Goal: Task Accomplishment & Management: Complete application form

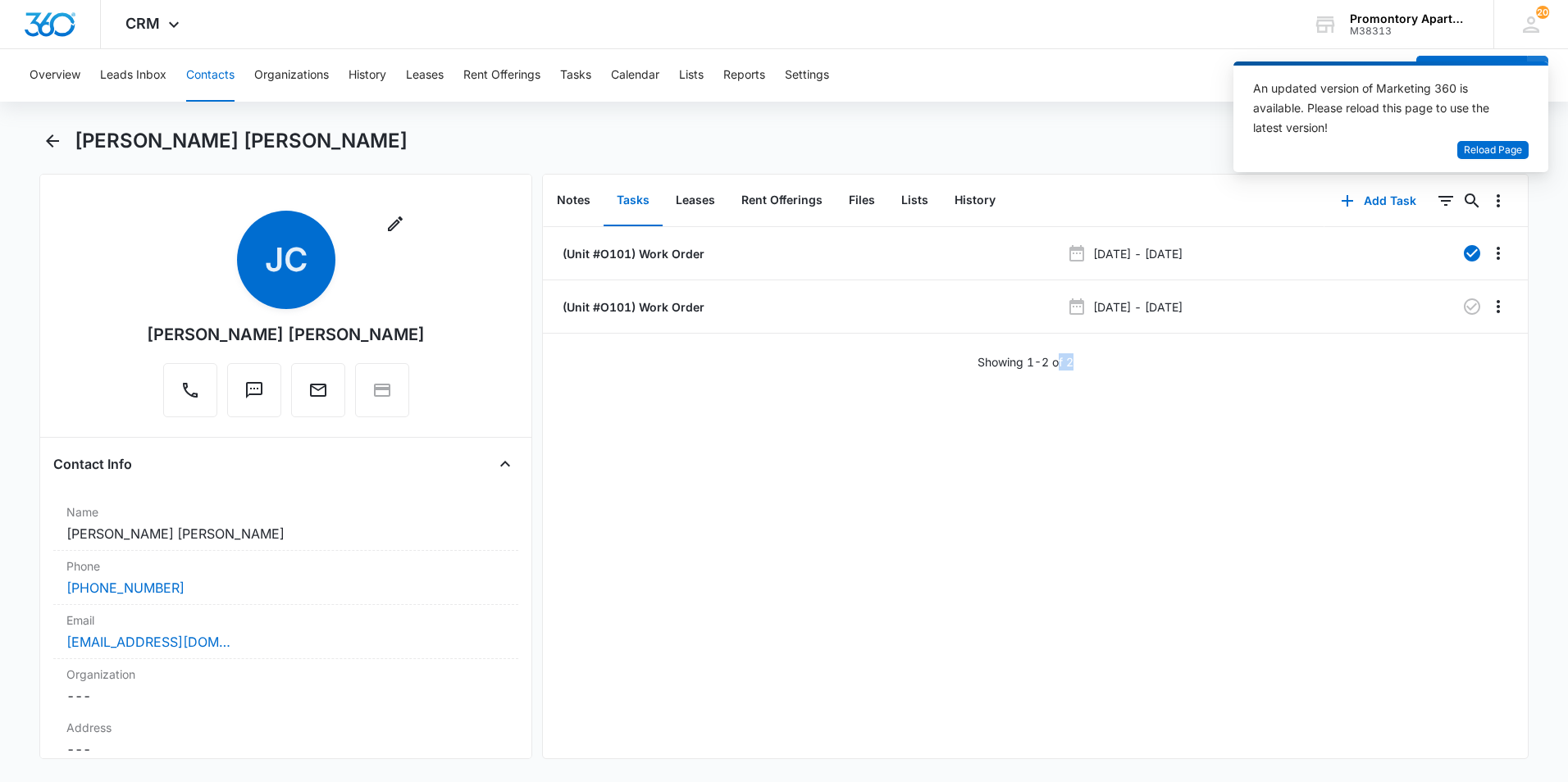
click at [203, 71] on button "Contacts" at bounding box center [211, 75] width 48 height 53
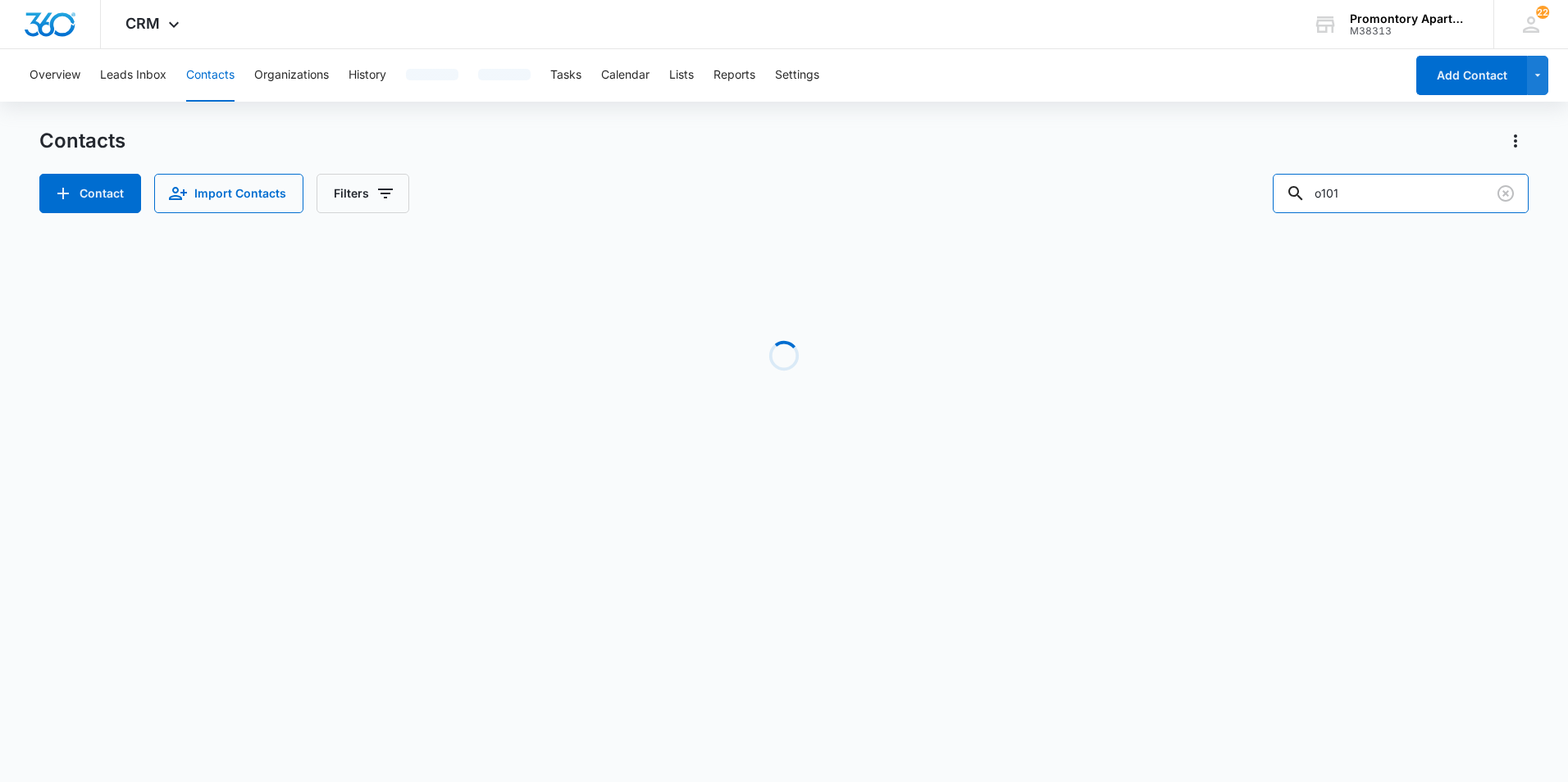
drag, startPoint x: 1368, startPoint y: 202, endPoint x: 1269, endPoint y: 222, distance: 101.0
click at [1275, 221] on div "Contacts Contact Import Contacts Filters o101 Loading No Results" at bounding box center [784, 313] width 1489 height 370
type input "d308"
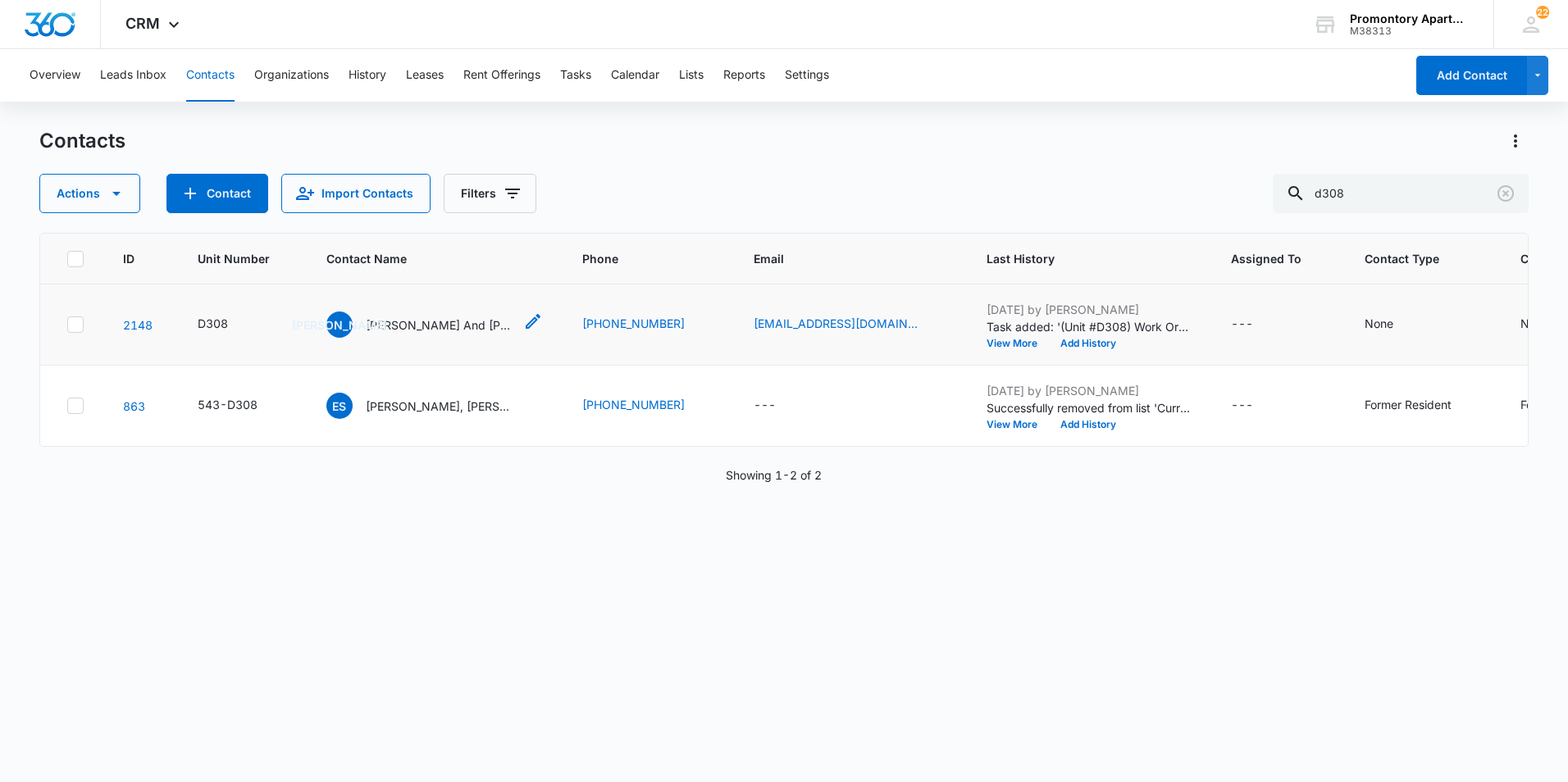
click at [416, 323] on p "Justin And Kali Bahrer" at bounding box center [440, 325] width 148 height 17
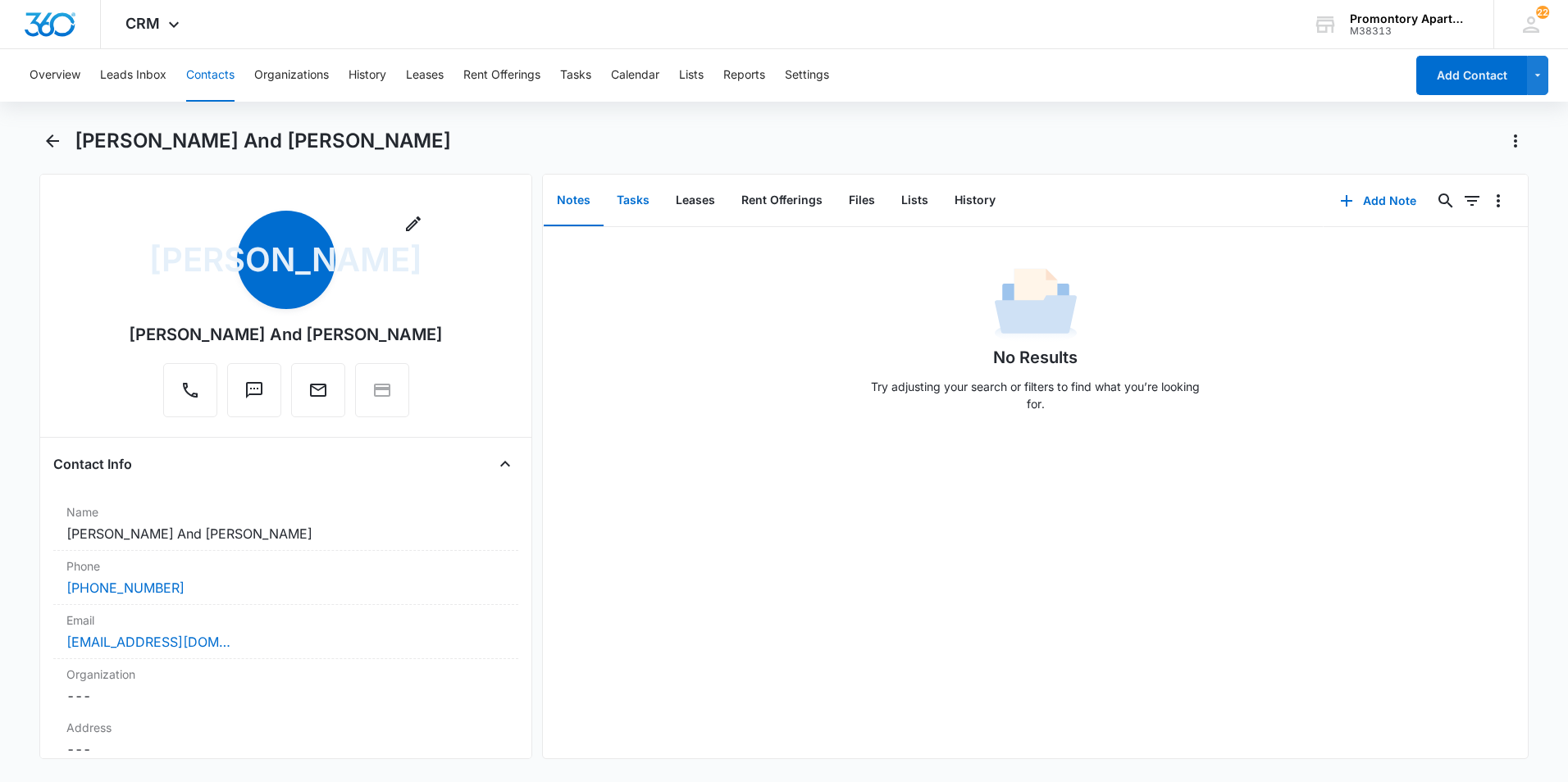
click at [645, 203] on button "Tasks" at bounding box center [633, 201] width 59 height 51
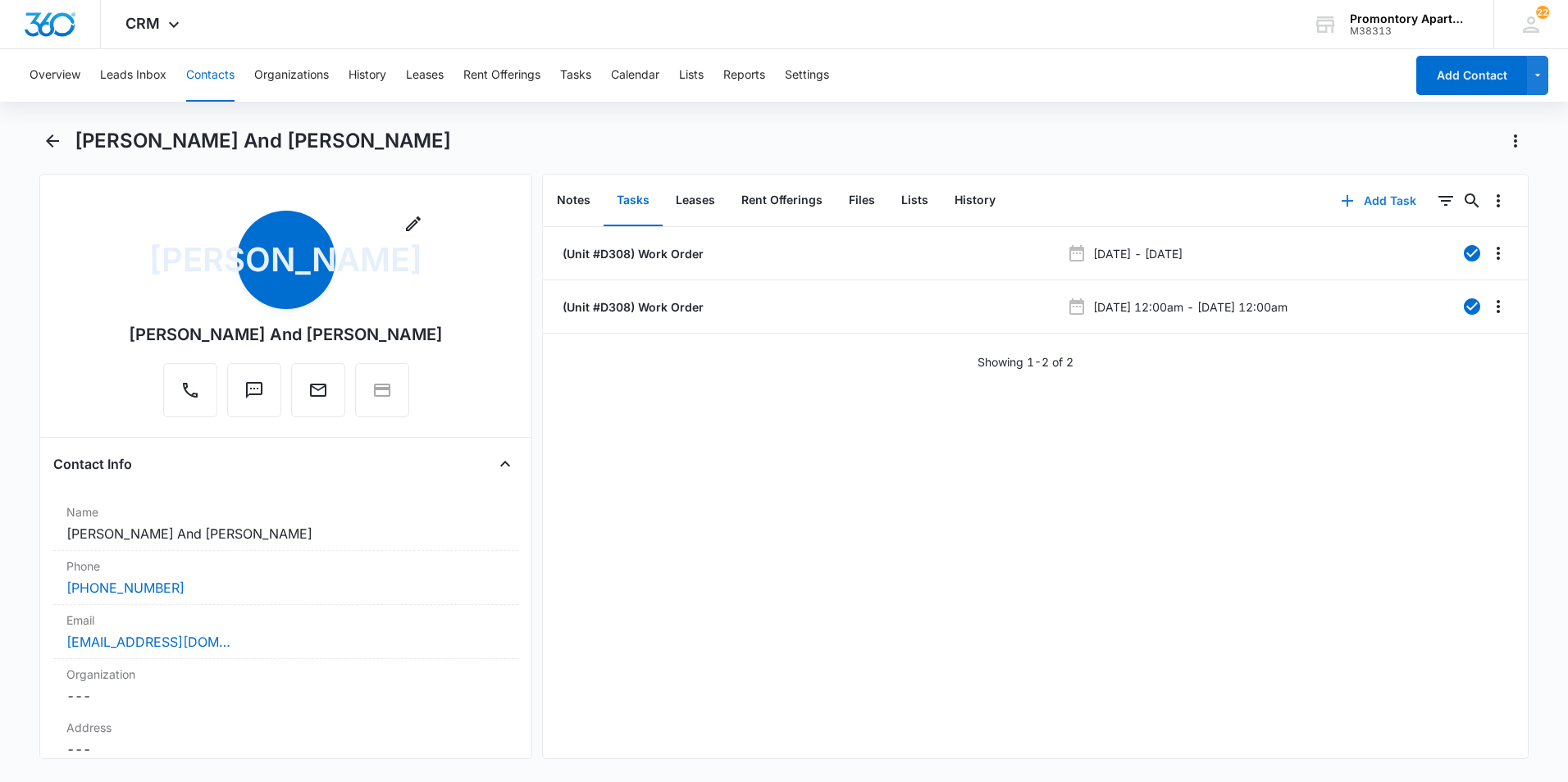
click at [1373, 200] on button "Add Task" at bounding box center [1378, 201] width 109 height 39
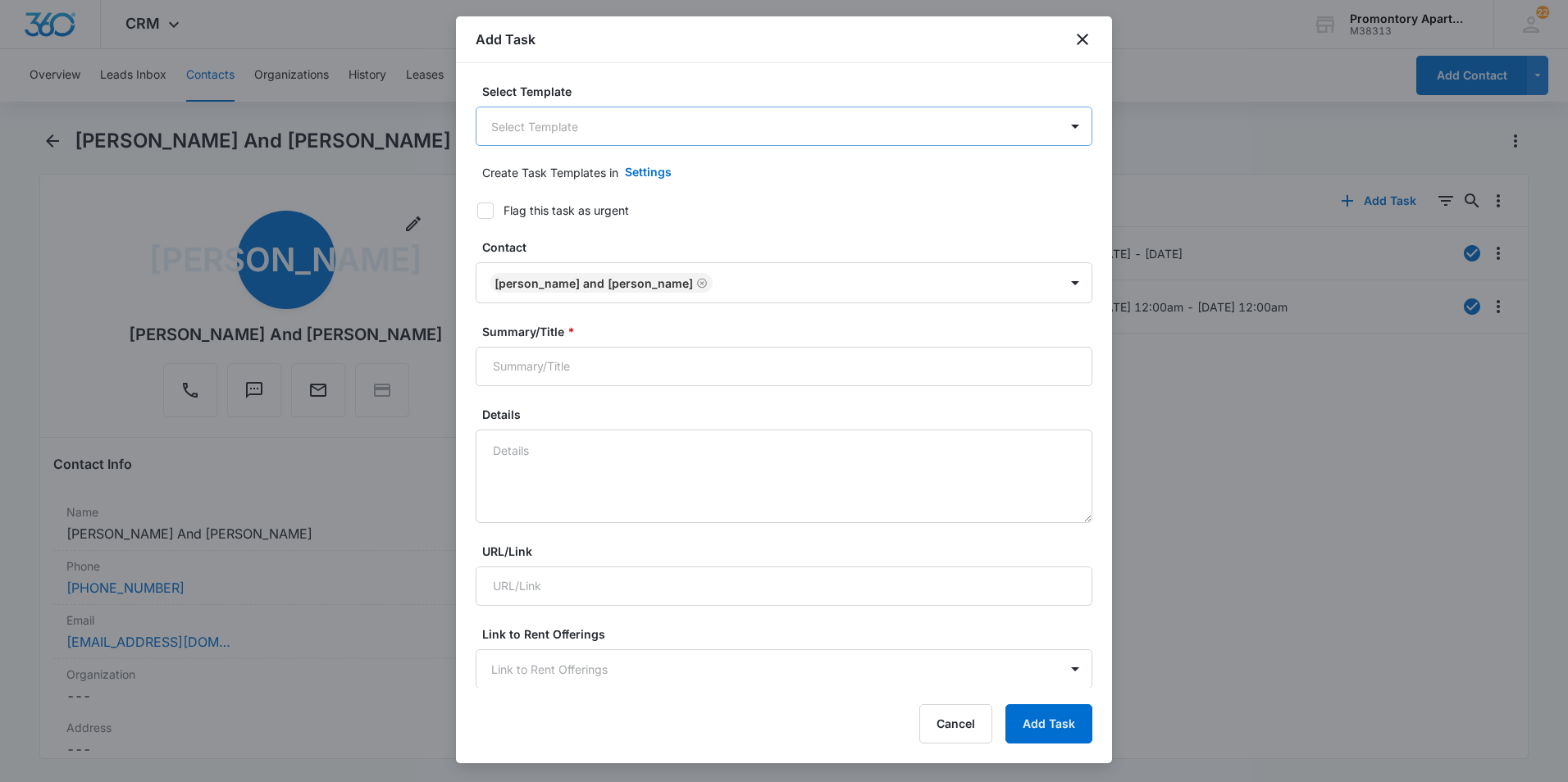
click at [715, 137] on body "CRM Apps Reputation Websites Forms CRM Email Social Content Ads Intelligence Fi…" at bounding box center [784, 391] width 1568 height 782
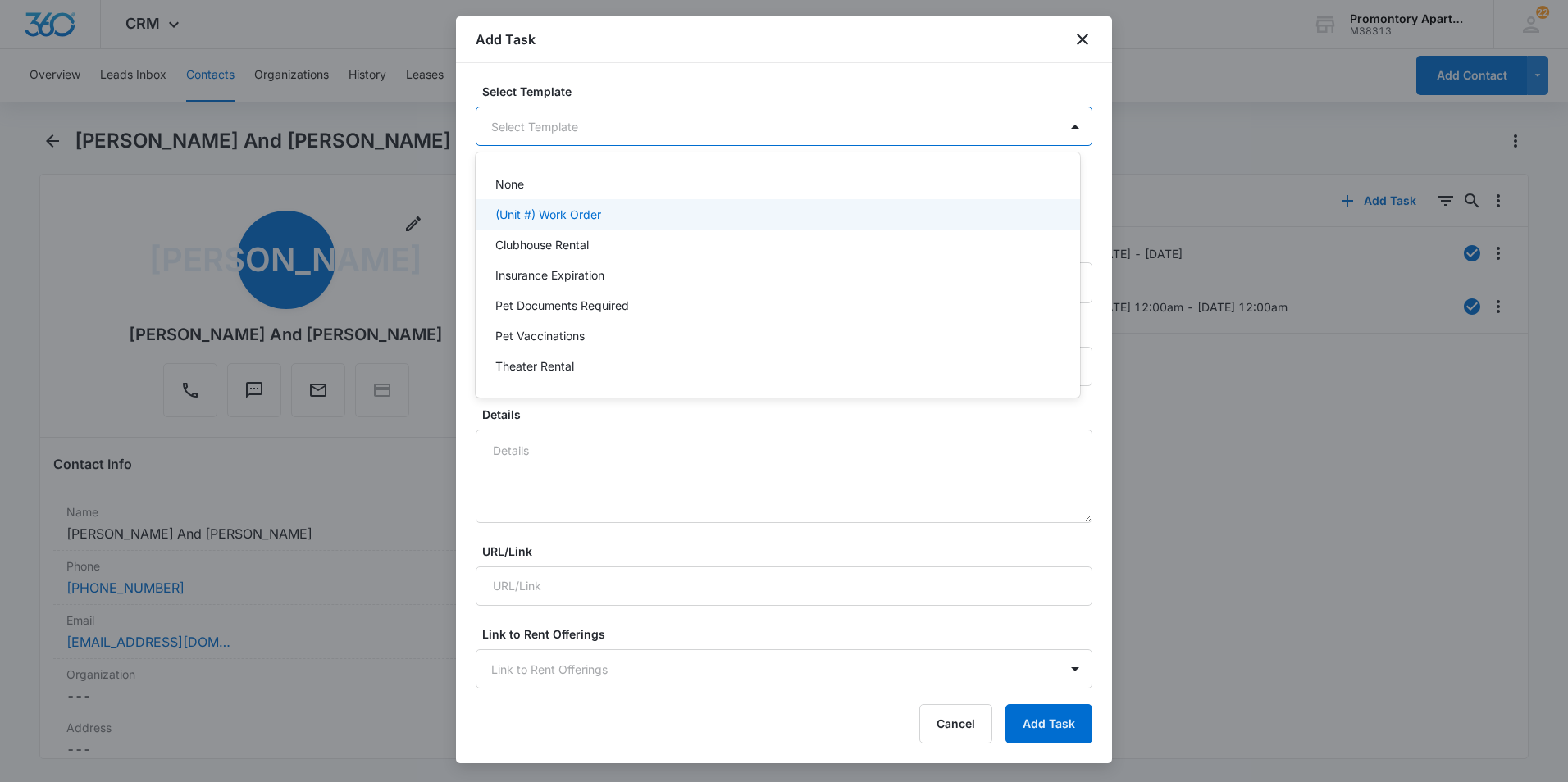
click at [660, 216] on div "(Unit #) Work Order" at bounding box center [776, 213] width 562 height 17
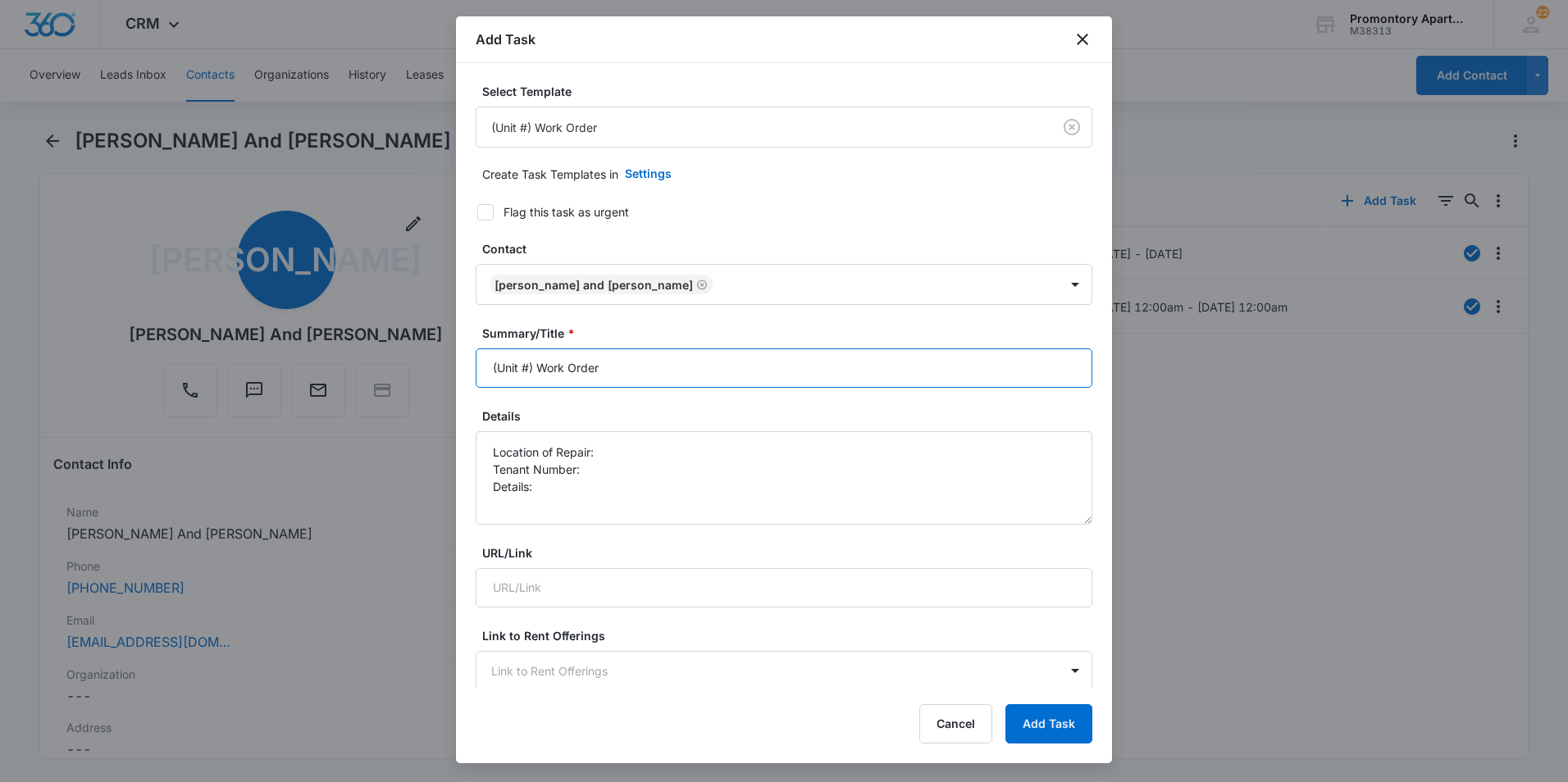
click at [531, 369] on input "(Unit #) Work Order" at bounding box center [783, 369] width 616 height 39
type input "(Unit #D308) Work Order"
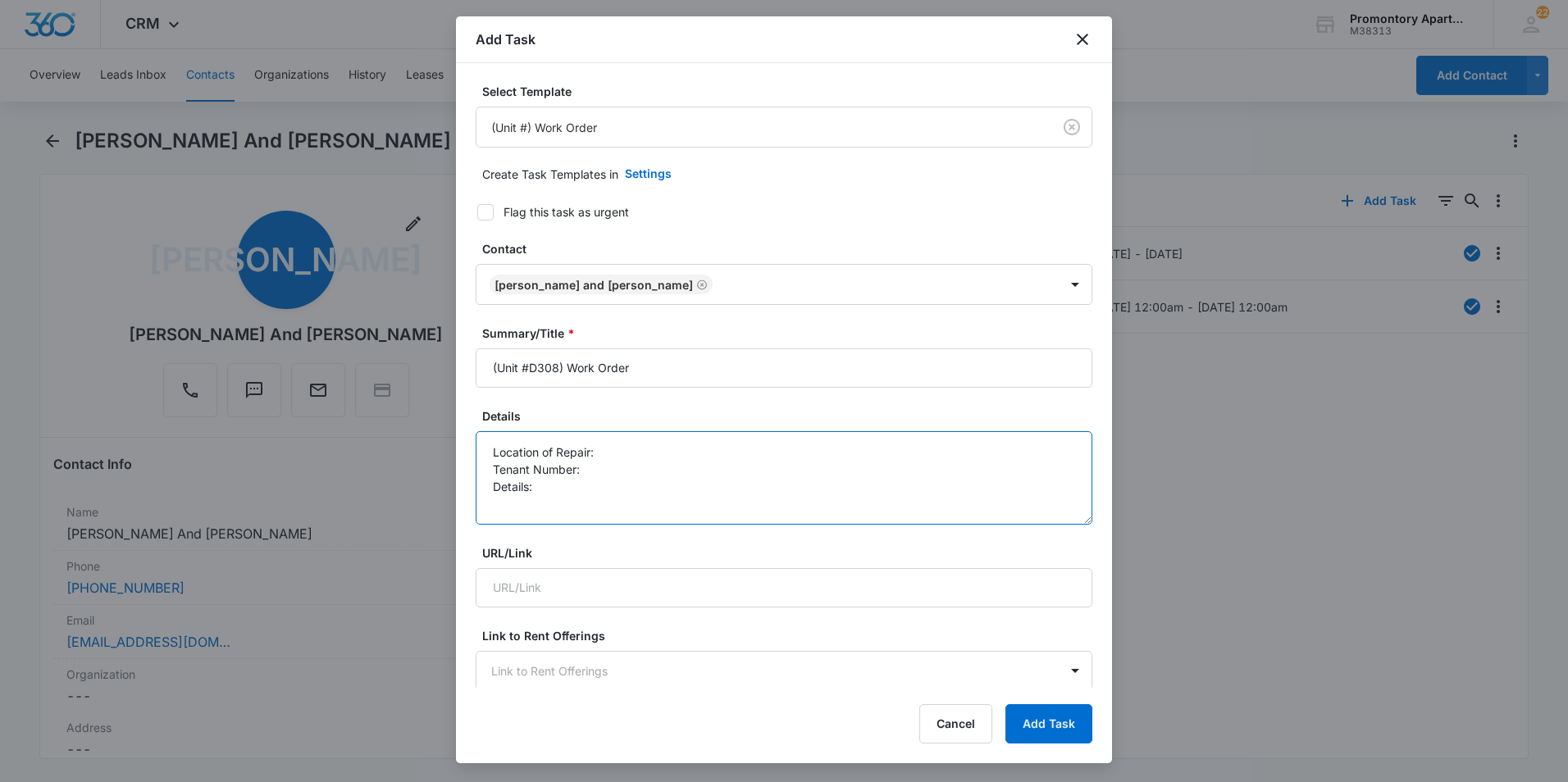
click at [633, 458] on textarea "Location of Repair: Tenant Number: Details:" at bounding box center [783, 478] width 616 height 93
click at [544, 495] on textarea "Location of Repair: Smoke alarm Tenant Number: Details:" at bounding box center [783, 478] width 616 height 93
click at [554, 489] on textarea "Location of Repair: Smoke alarm Tenant Number: Details:" at bounding box center [783, 478] width 616 height 93
click at [751, 444] on textarea "Location of Repair: Smoke alarm Tenant Number: Details: Alarm is going off. We …" at bounding box center [783, 478] width 616 height 93
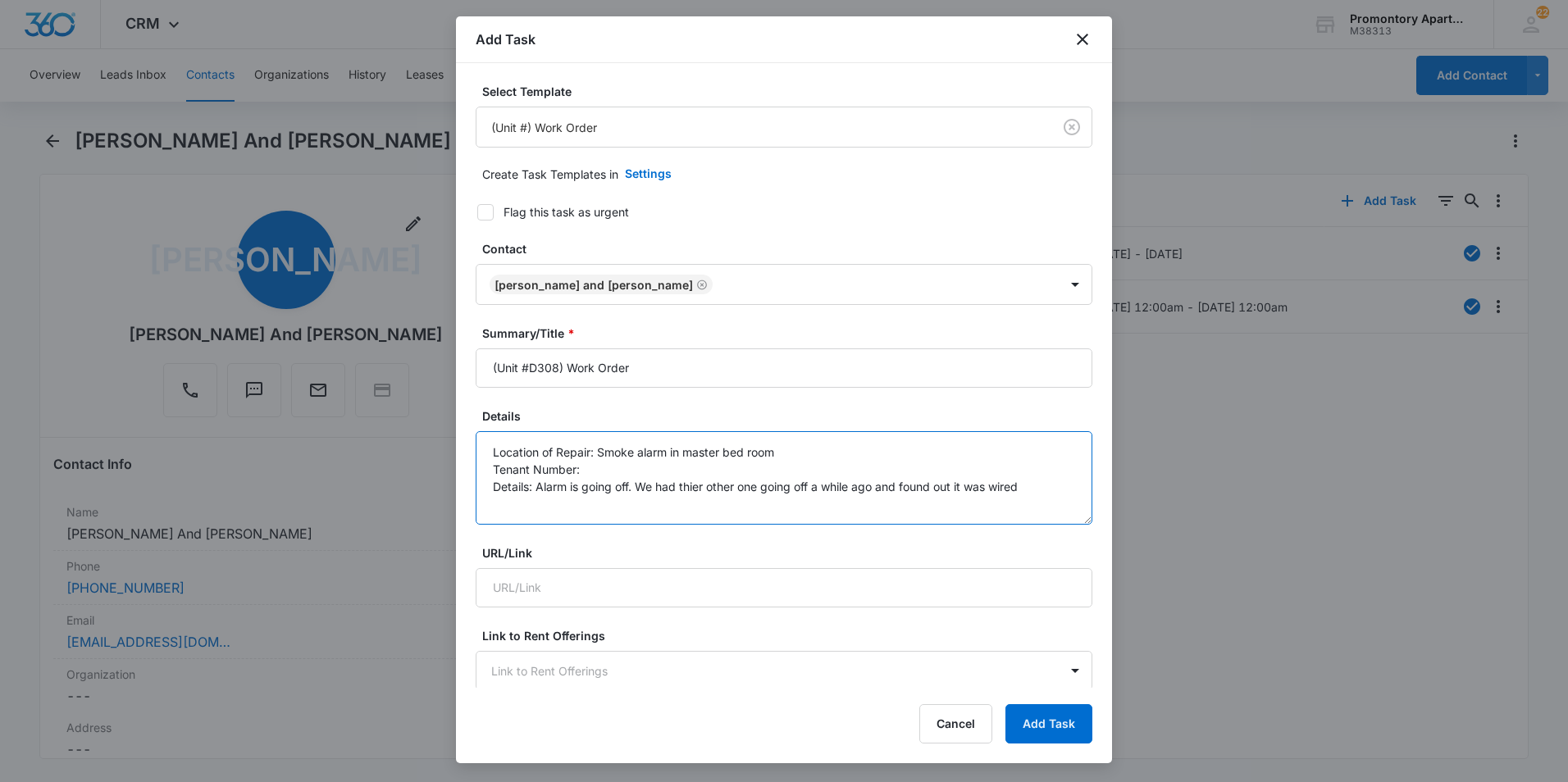
click at [750, 454] on textarea "Location of Repair: Smoke alarm in master bed room Tenant Number: Details: Alar…" at bounding box center [783, 478] width 616 height 93
click at [1032, 472] on textarea "Location of Repair: Smoke alarm in master bedroom Tenant Number: Details: Alarm…" at bounding box center [783, 478] width 616 height 93
click at [1053, 484] on textarea "Location of Repair: Smoke alarm in master bedroom Tenant Number: Details: Alarm…" at bounding box center [783, 478] width 616 height 93
type textarea "Location of Repair: Smoke alarm in master bedroom Tenant Number: Details: Alarm…"
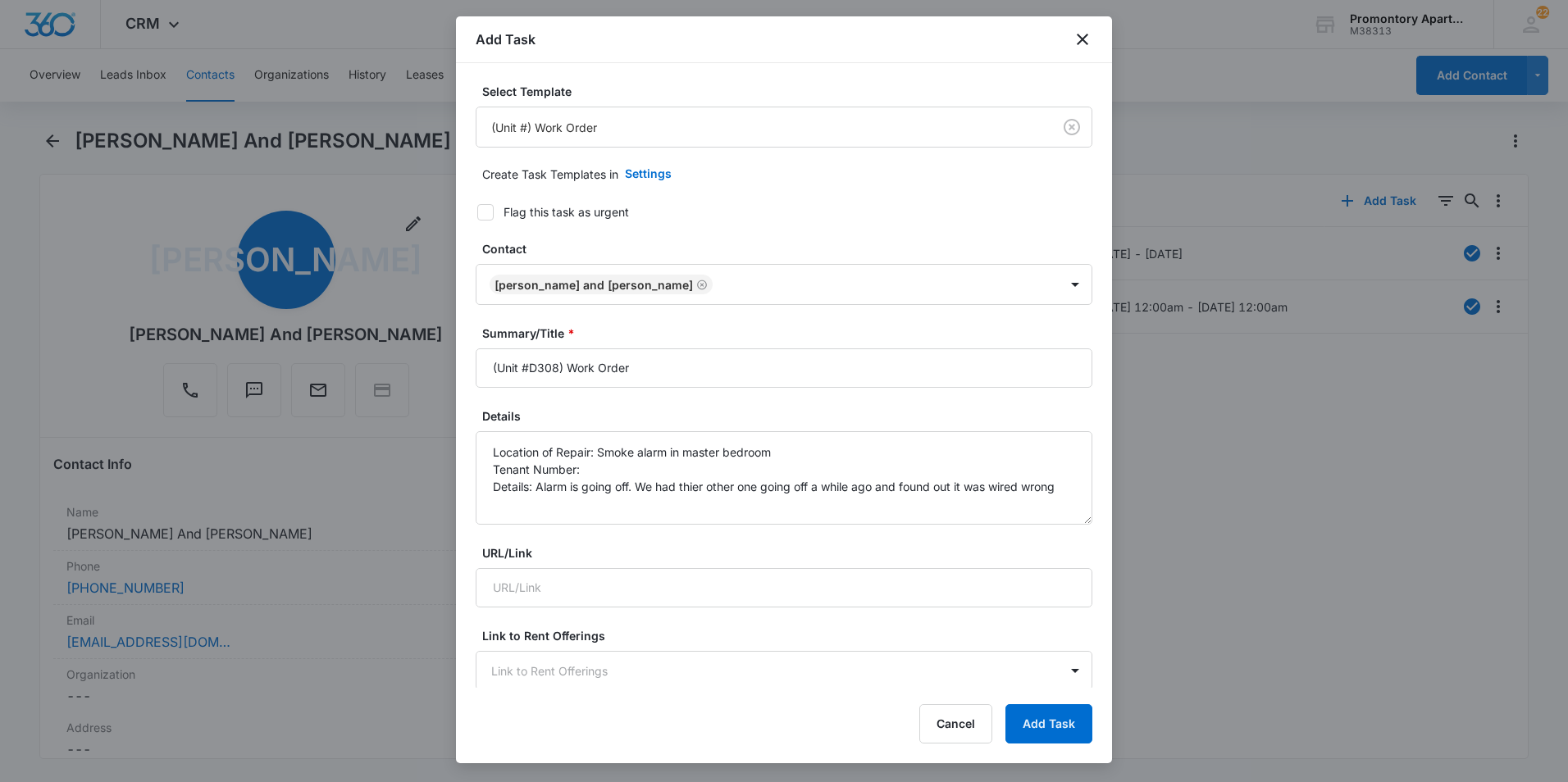
click at [483, 211] on icon at bounding box center [485, 213] width 14 height 14
click at [477, 211] on input "Flag this task as urgent" at bounding box center [471, 212] width 12 height 12
checkbox input "true"
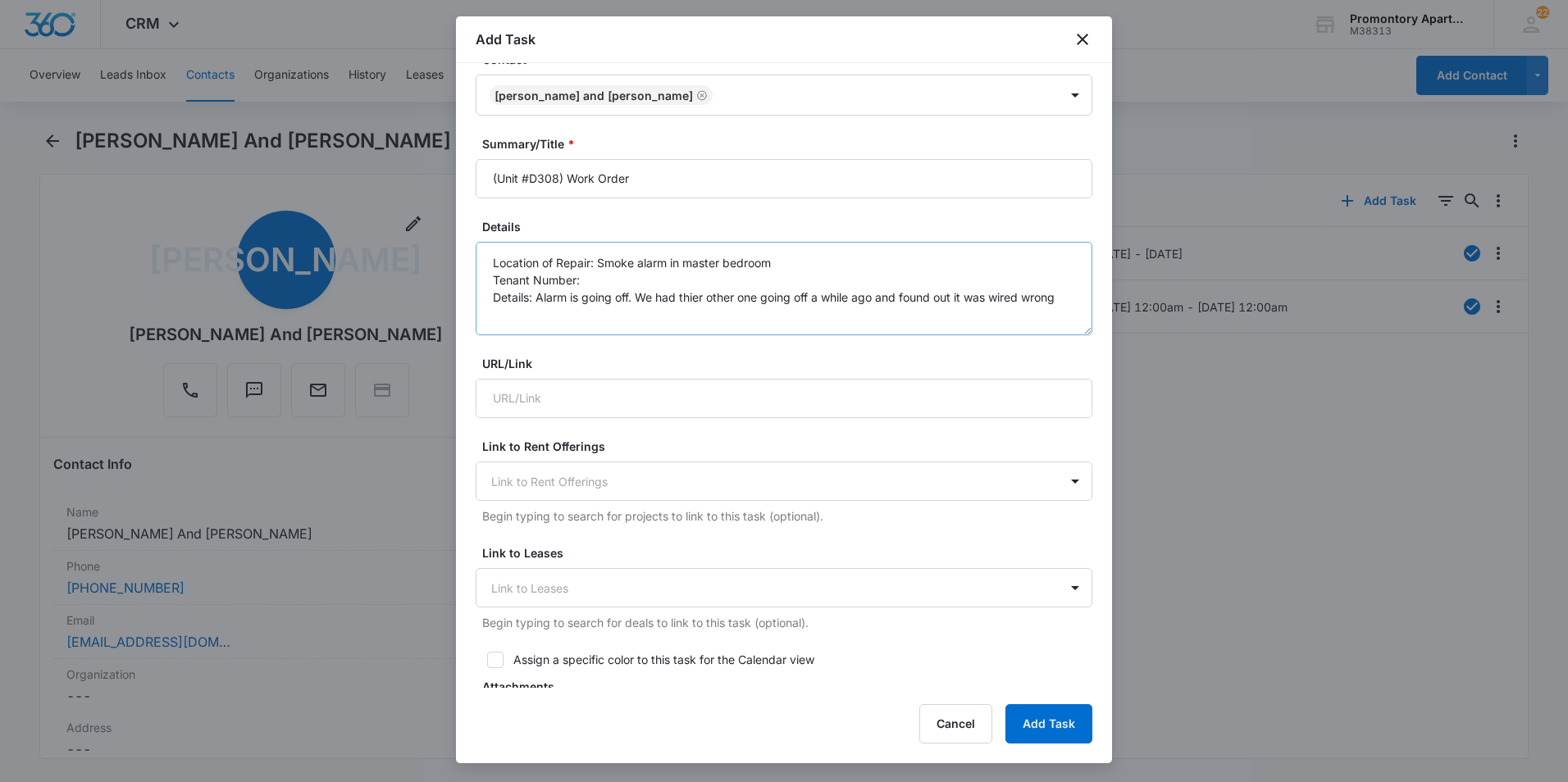
scroll to position [491, 0]
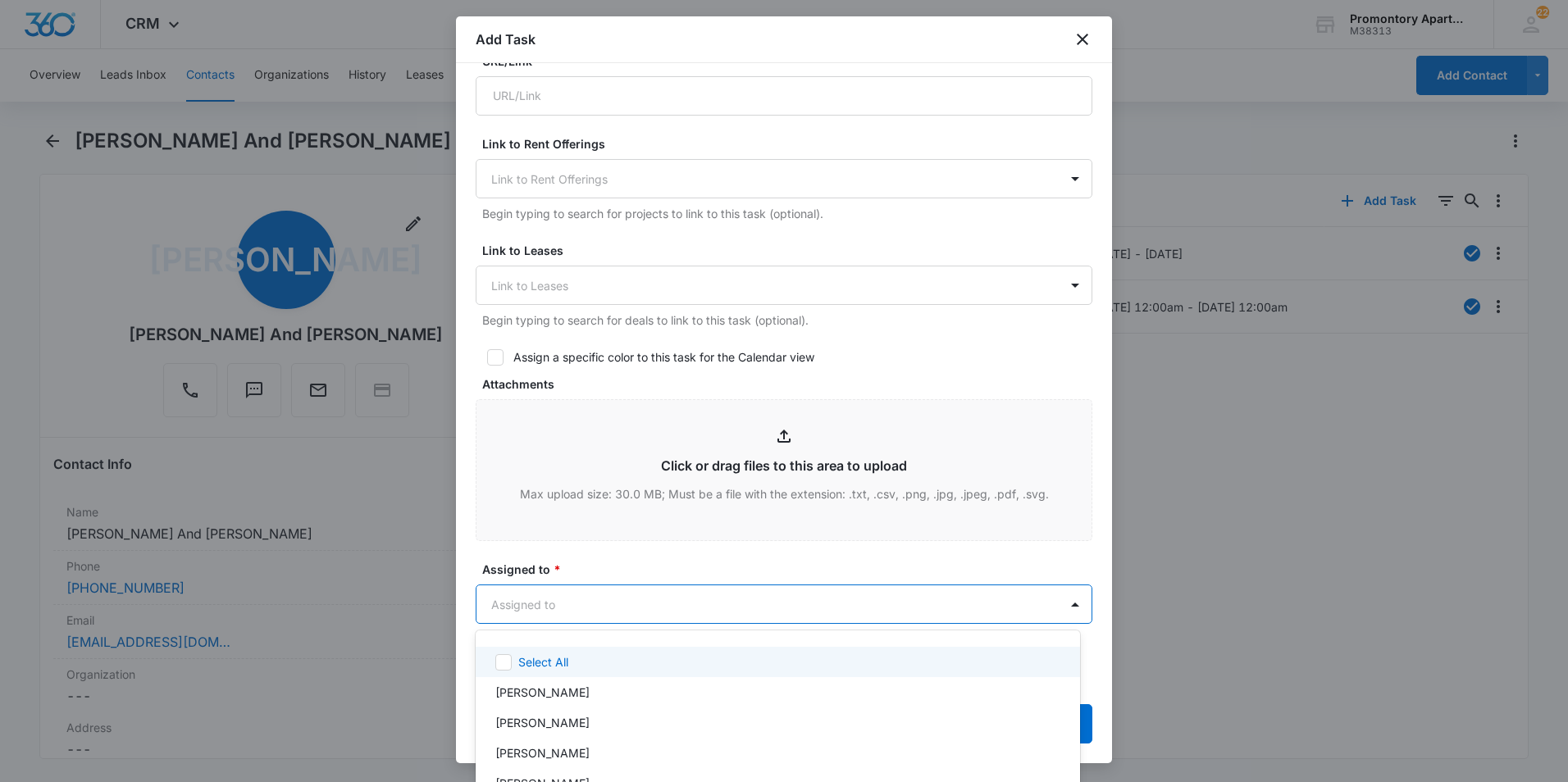
click at [704, 609] on body "CRM Apps Reputation Websites Forms CRM Email Social Content Ads Intelligence Fi…" at bounding box center [784, 391] width 1568 height 782
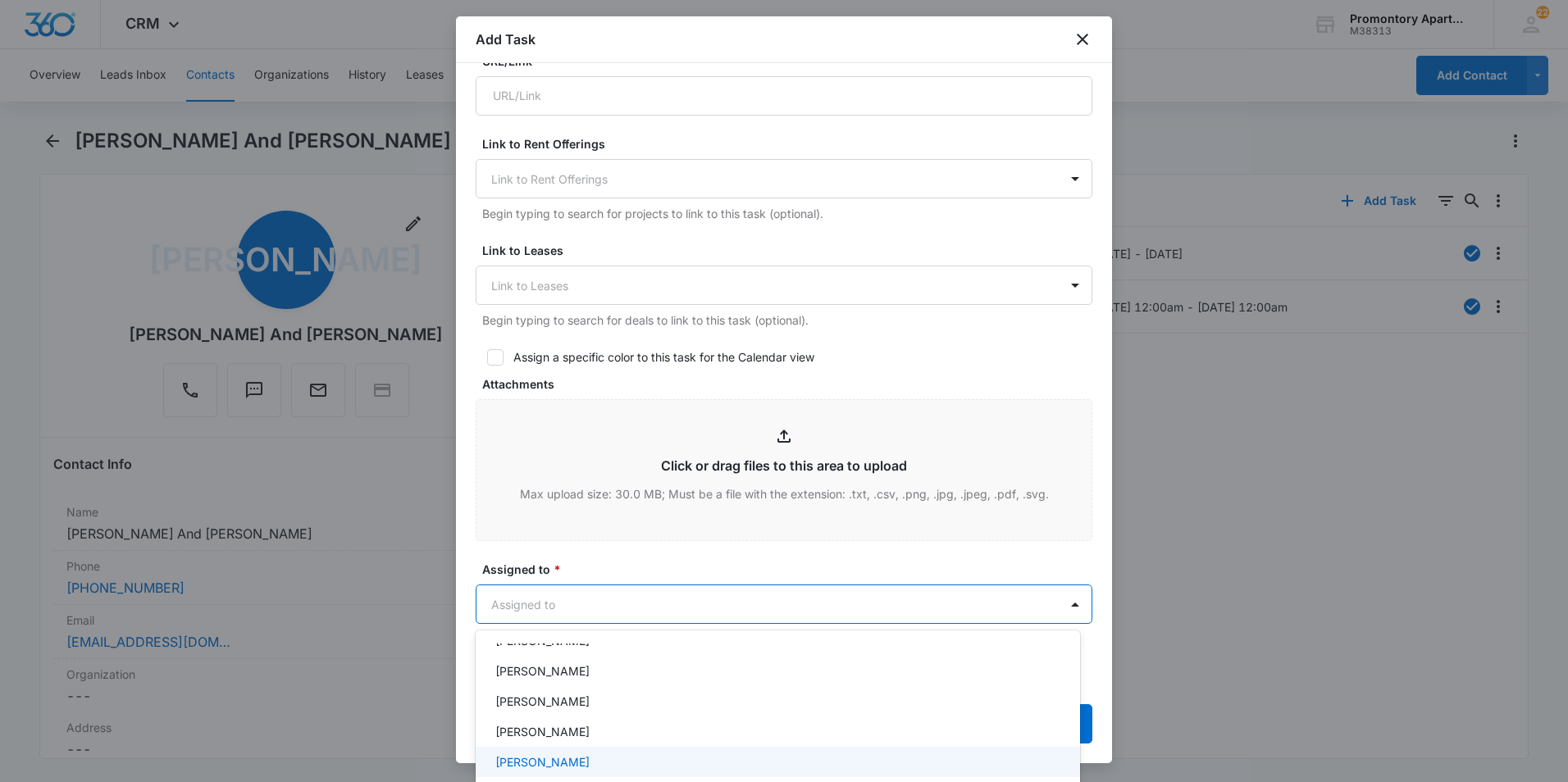
click at [609, 757] on div "Freddie Sepeda" at bounding box center [776, 761] width 562 height 17
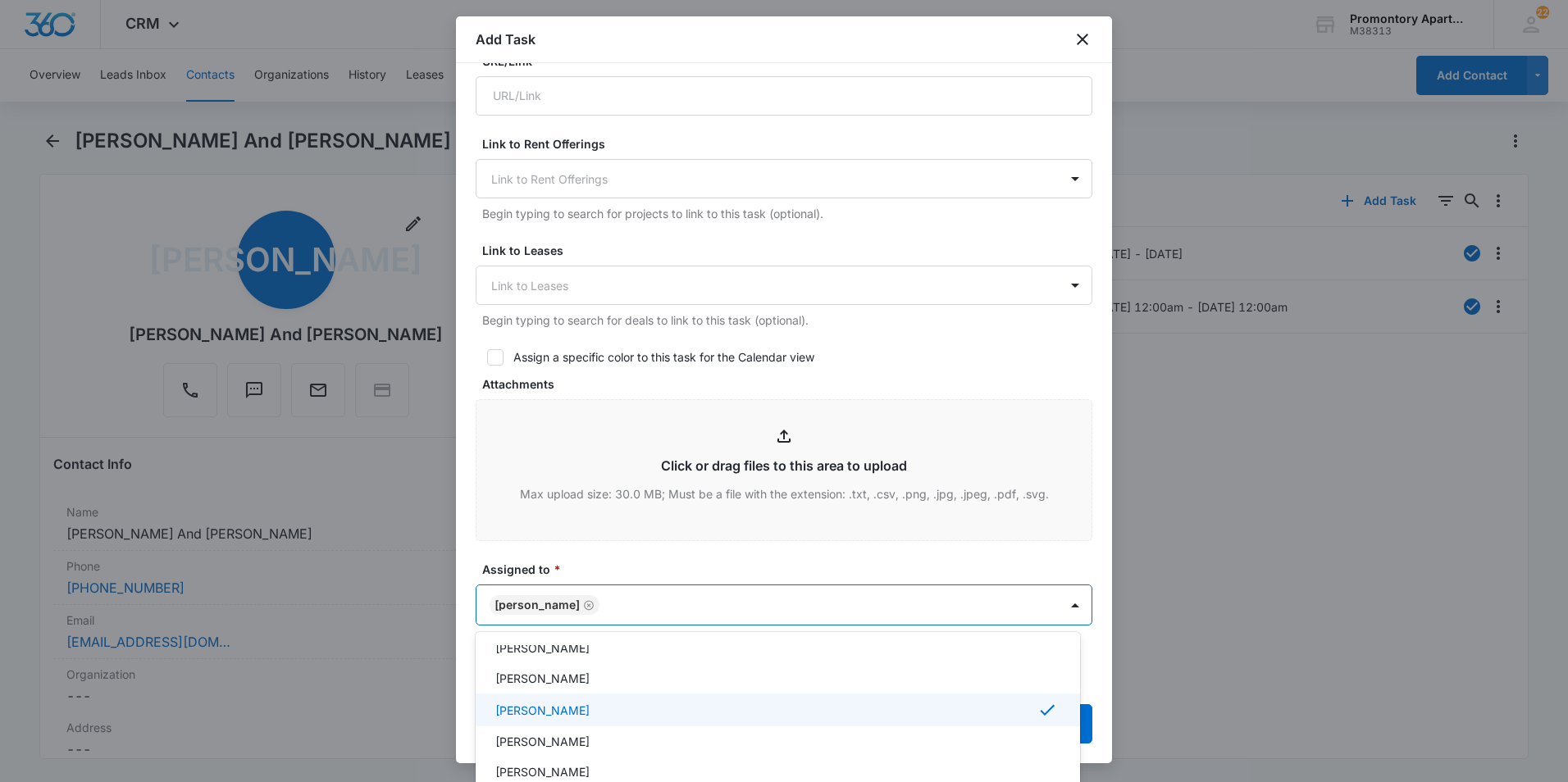
scroll to position [164, 0]
click at [606, 722] on div "Freddie Sepeda" at bounding box center [776, 714] width 562 height 17
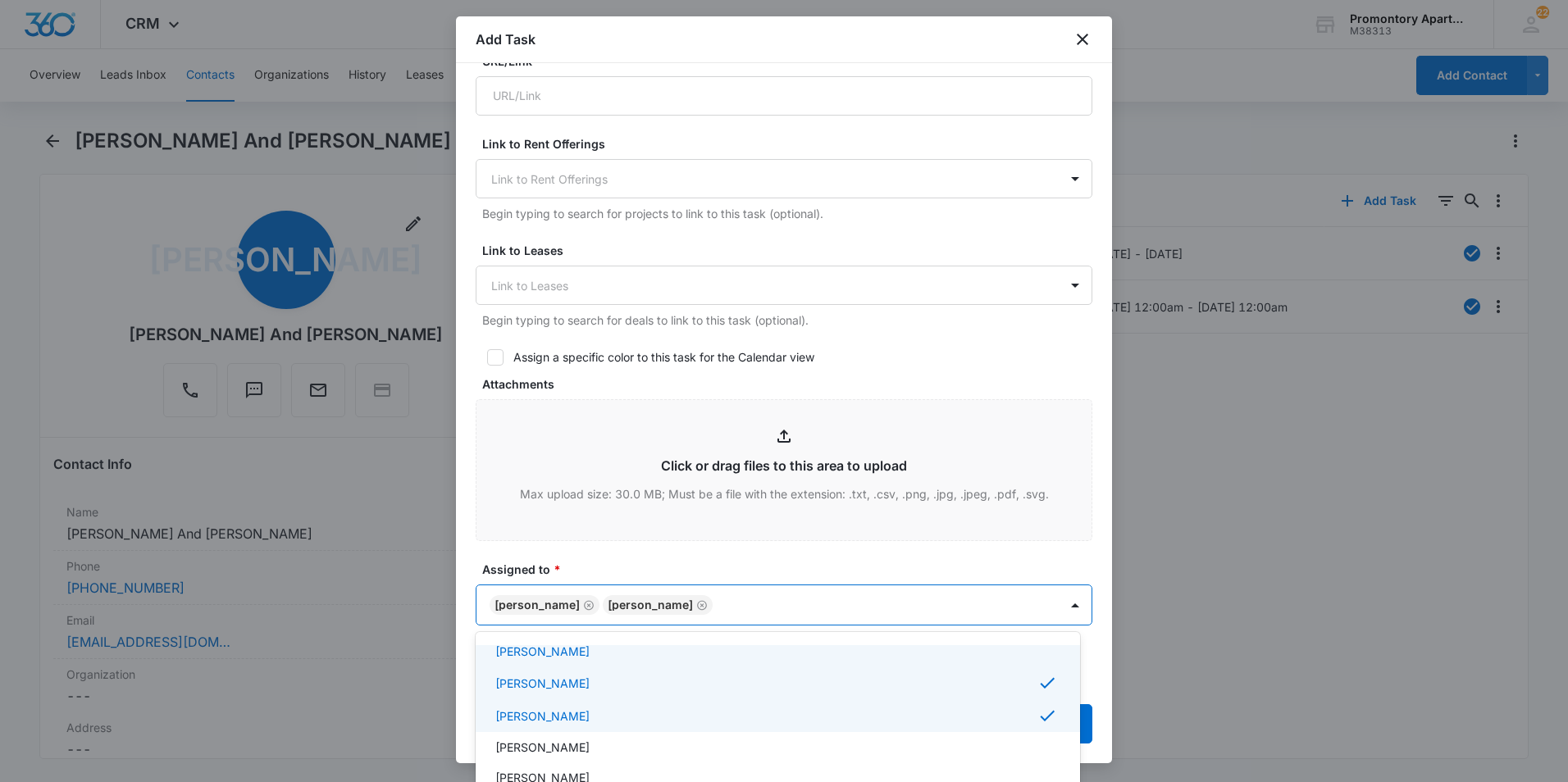
click at [660, 576] on div at bounding box center [784, 391] width 1568 height 782
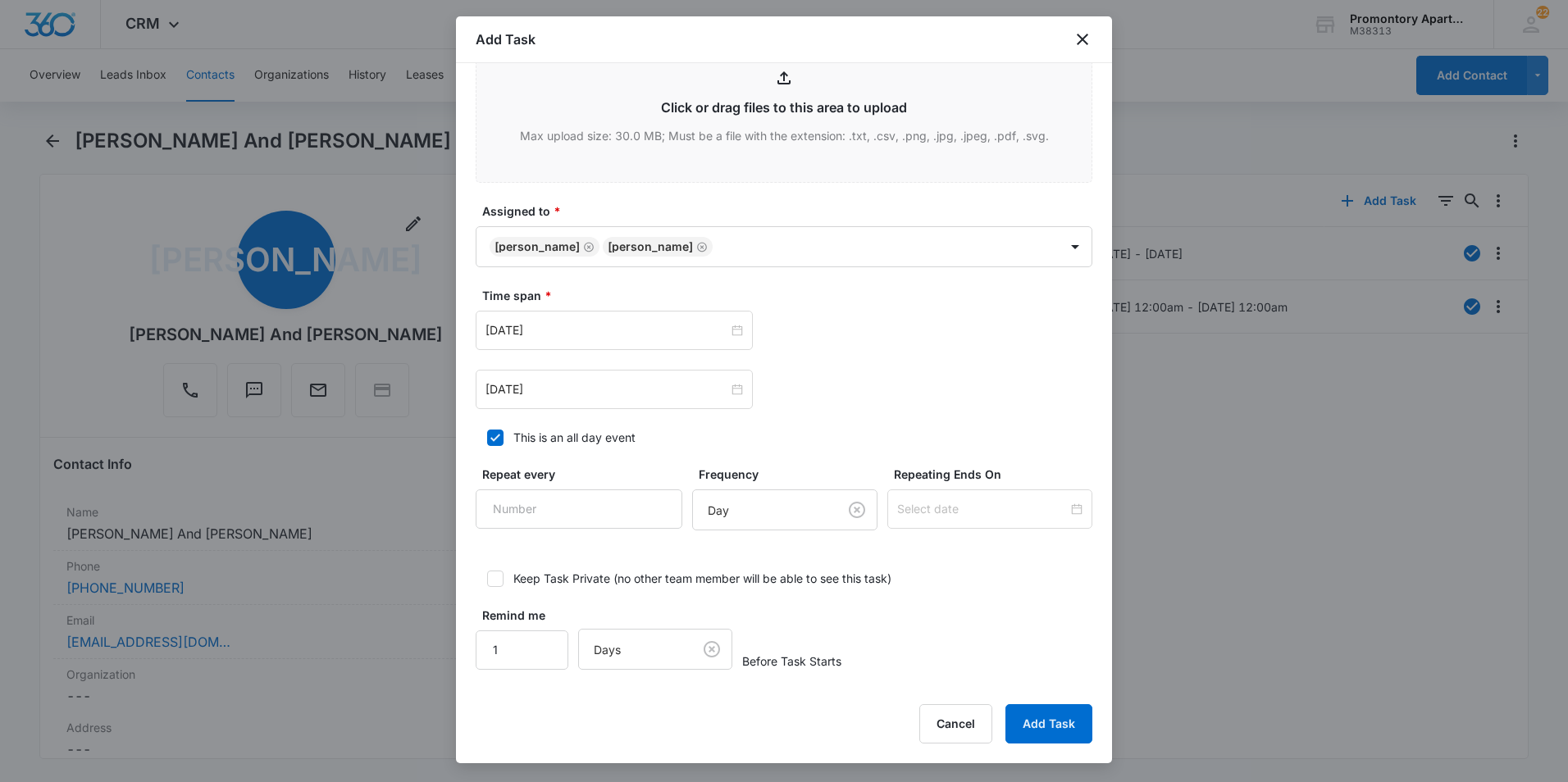
scroll to position [852, 0]
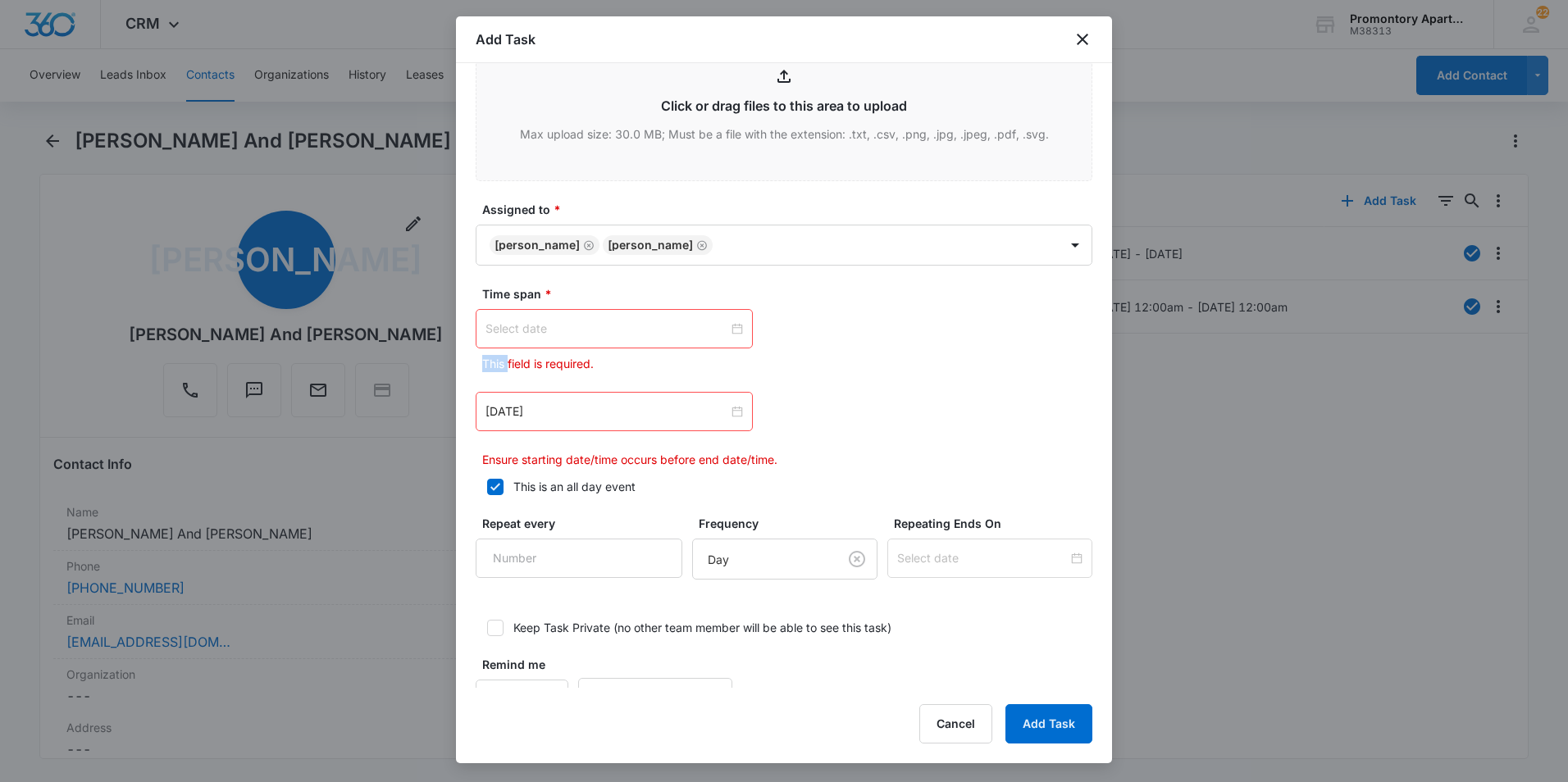
click at [727, 326] on div at bounding box center [614, 329] width 257 height 18
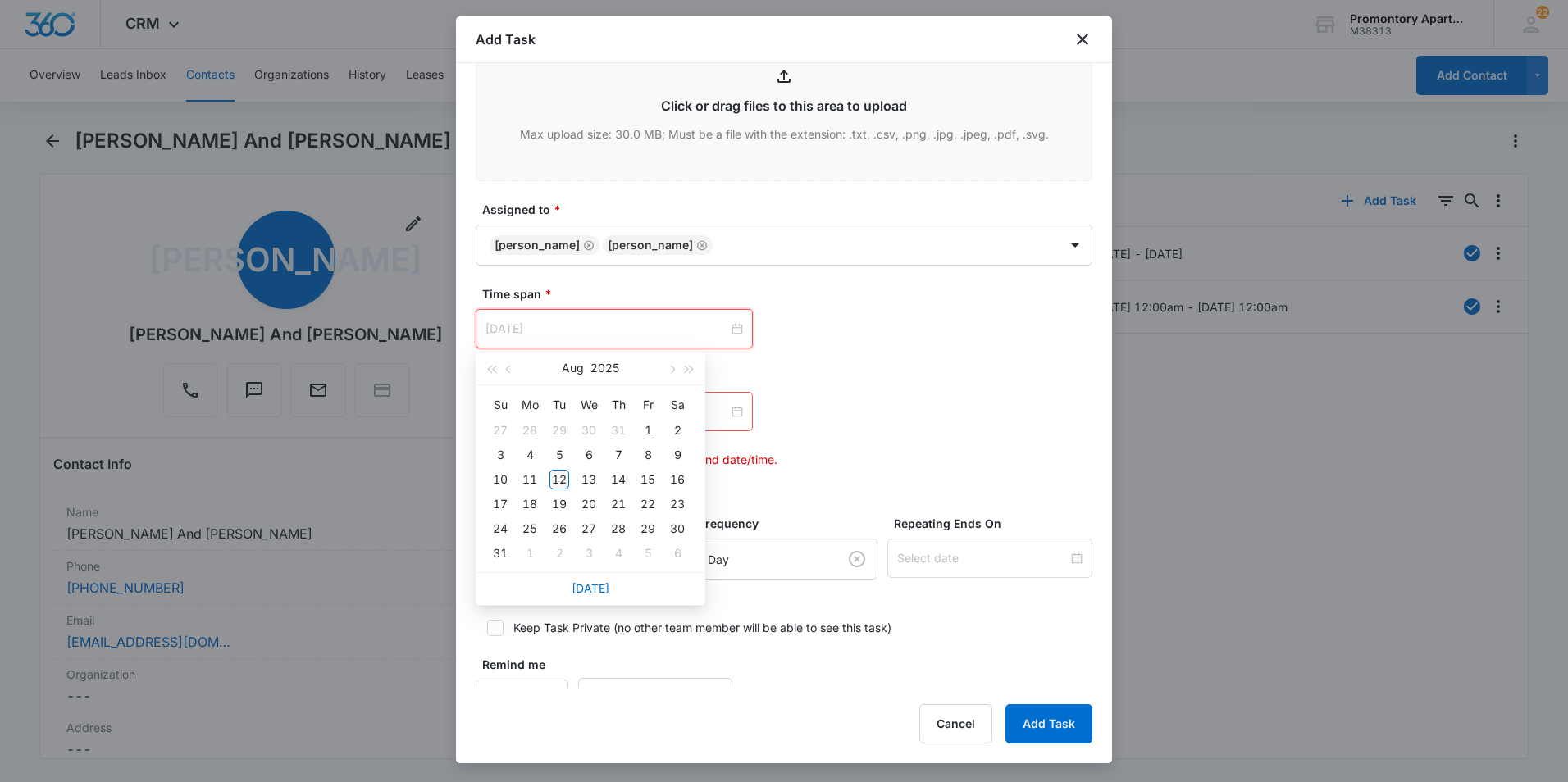
type input "Aug 12, 2025"
click at [566, 473] on div "12" at bounding box center [559, 480] width 20 height 20
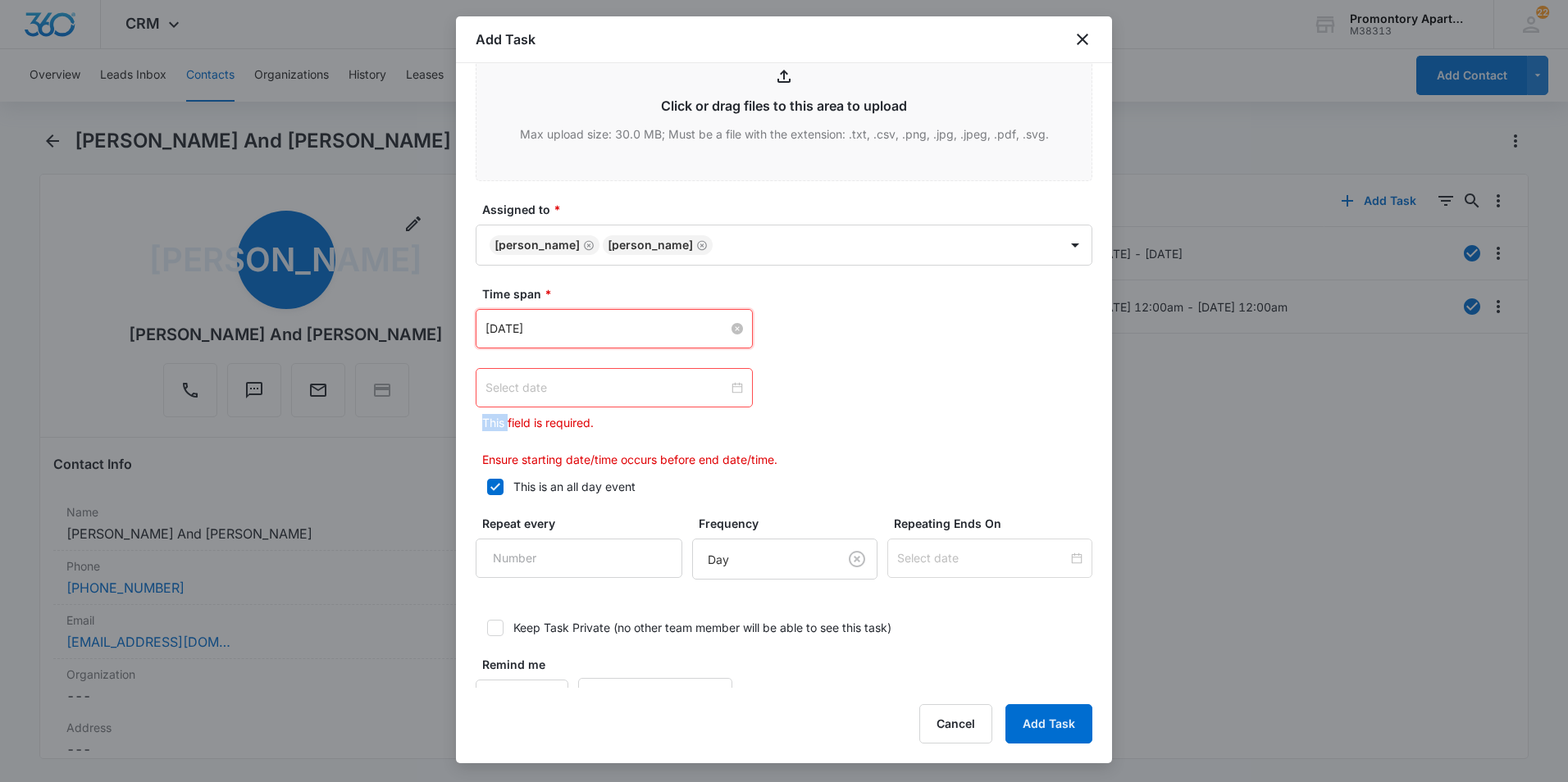
click at [735, 387] on div at bounding box center [614, 387] width 257 height 18
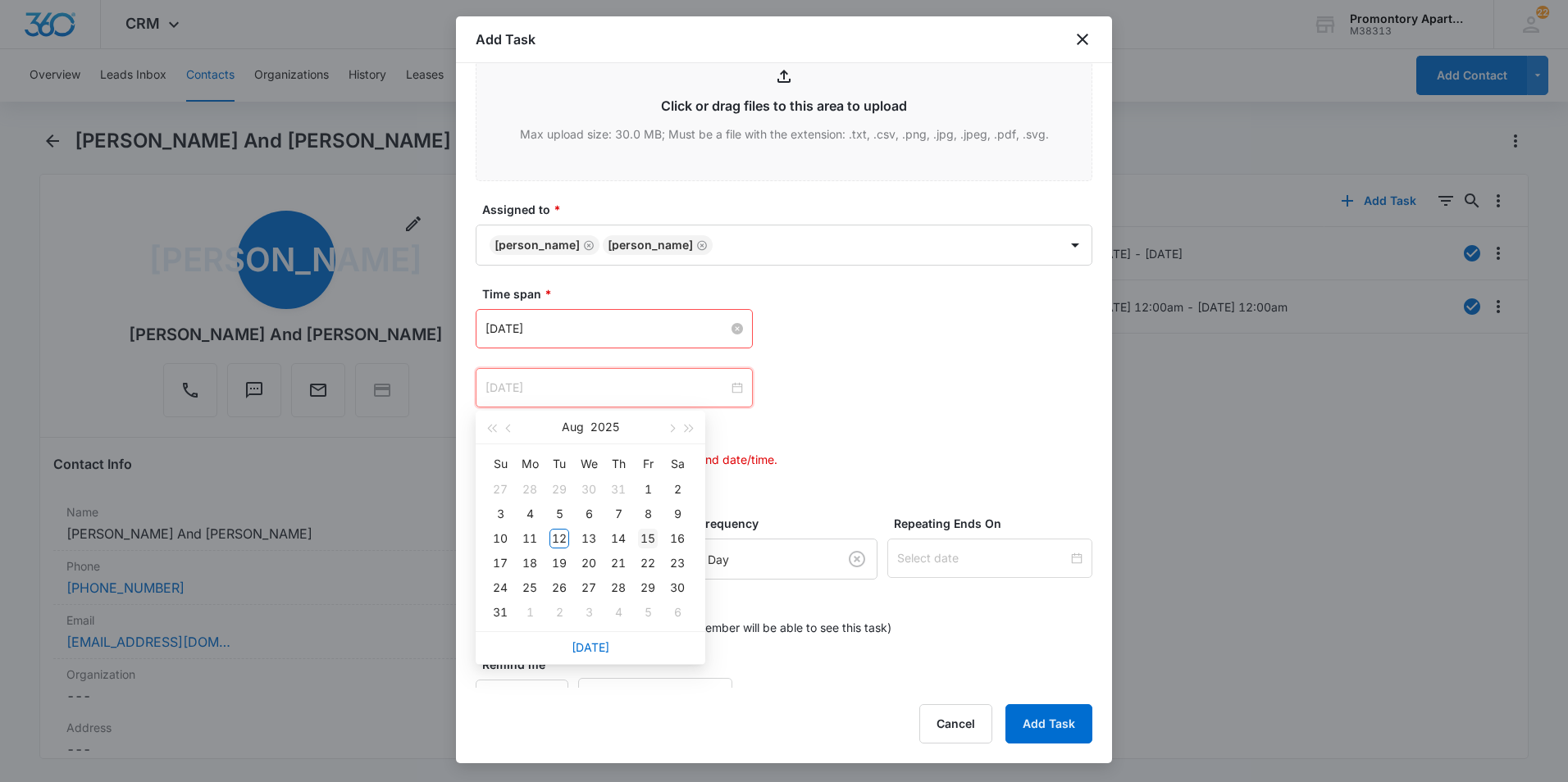
type input "Aug 15, 2025"
click at [645, 539] on div "15" at bounding box center [648, 539] width 20 height 20
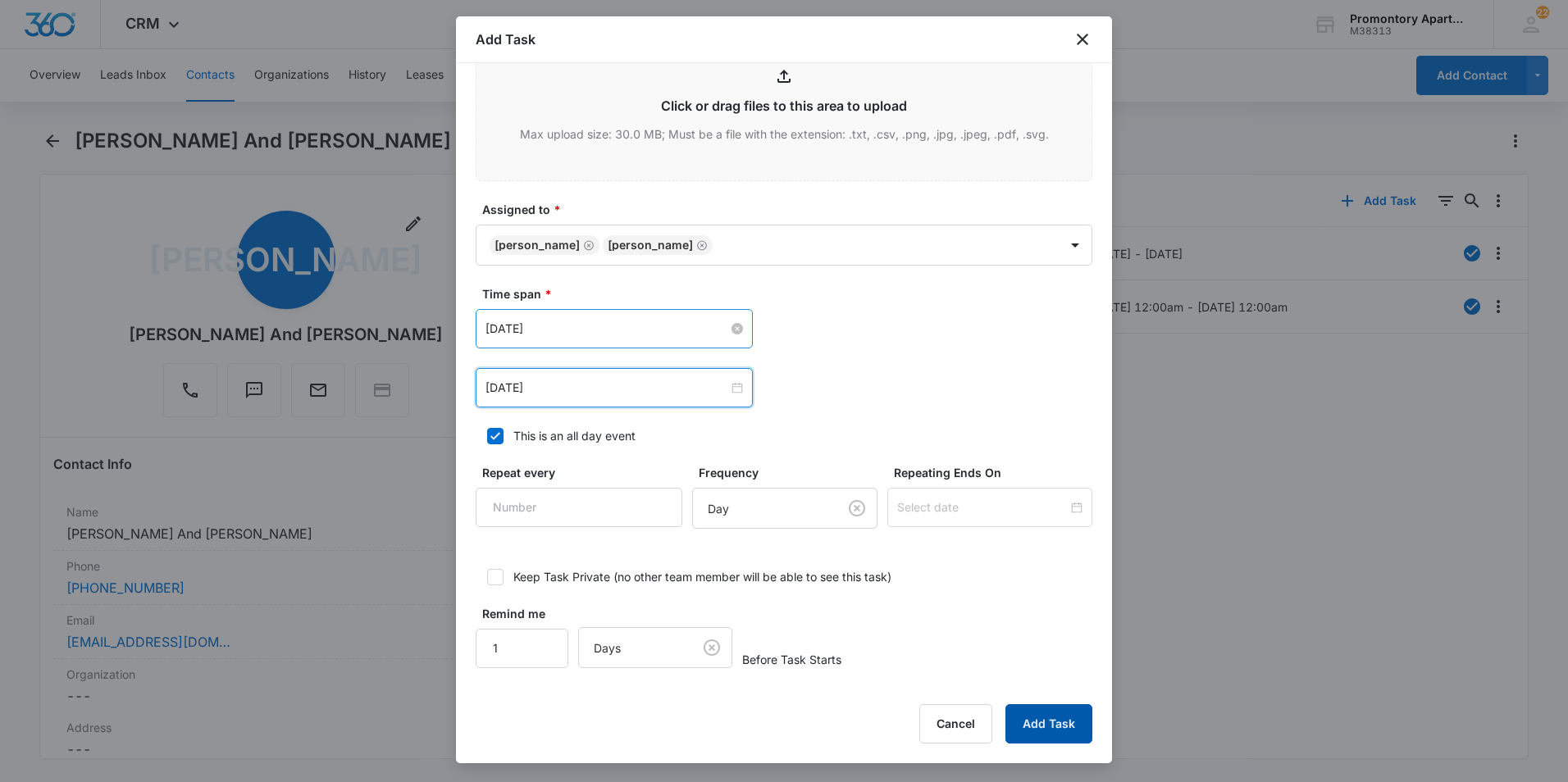
click at [1027, 712] on button "Add Task" at bounding box center [1049, 724] width 87 height 39
